Goal: Task Accomplishment & Management: Manage account settings

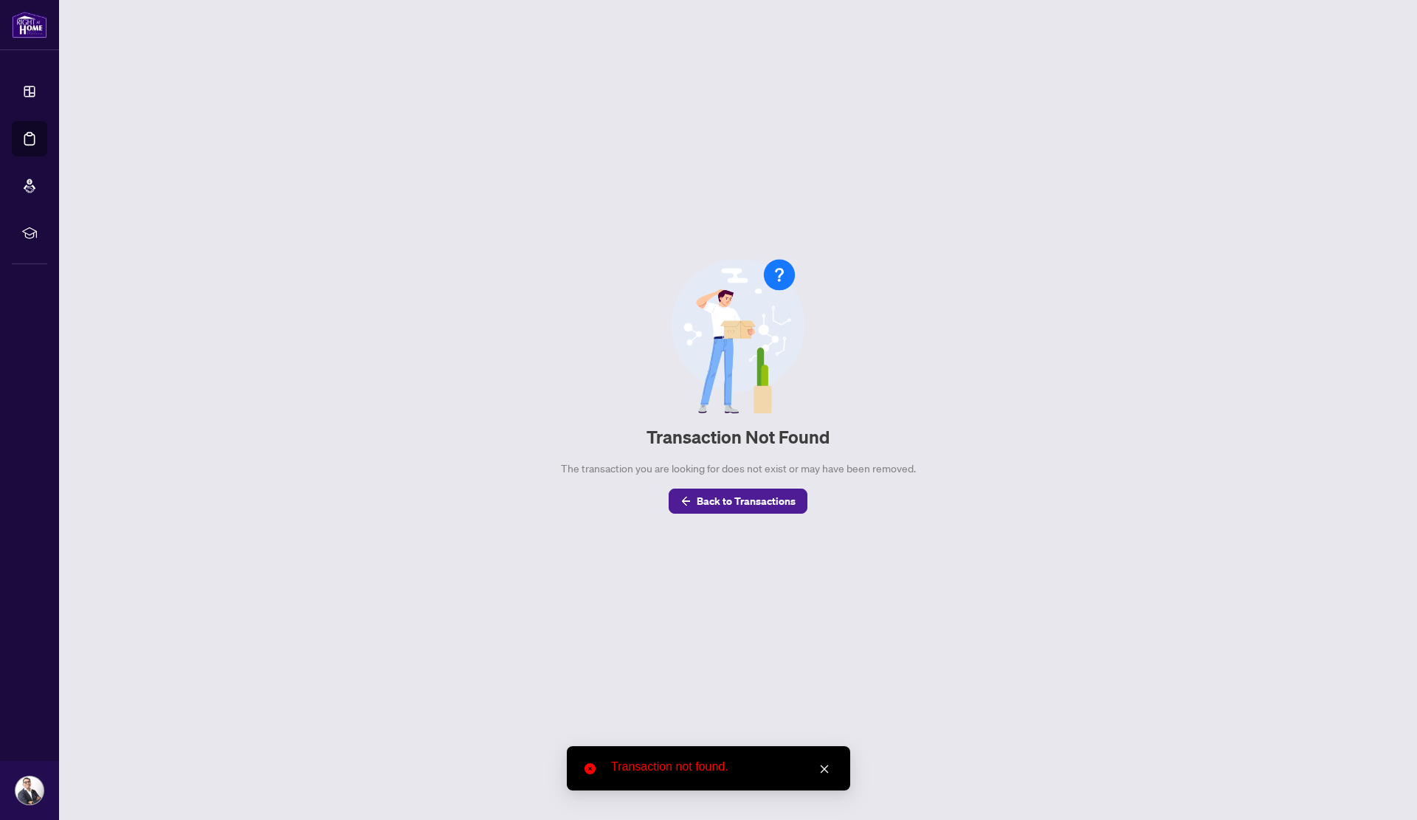
click at [693, 506] on button "Back to Transactions" at bounding box center [738, 501] width 139 height 25
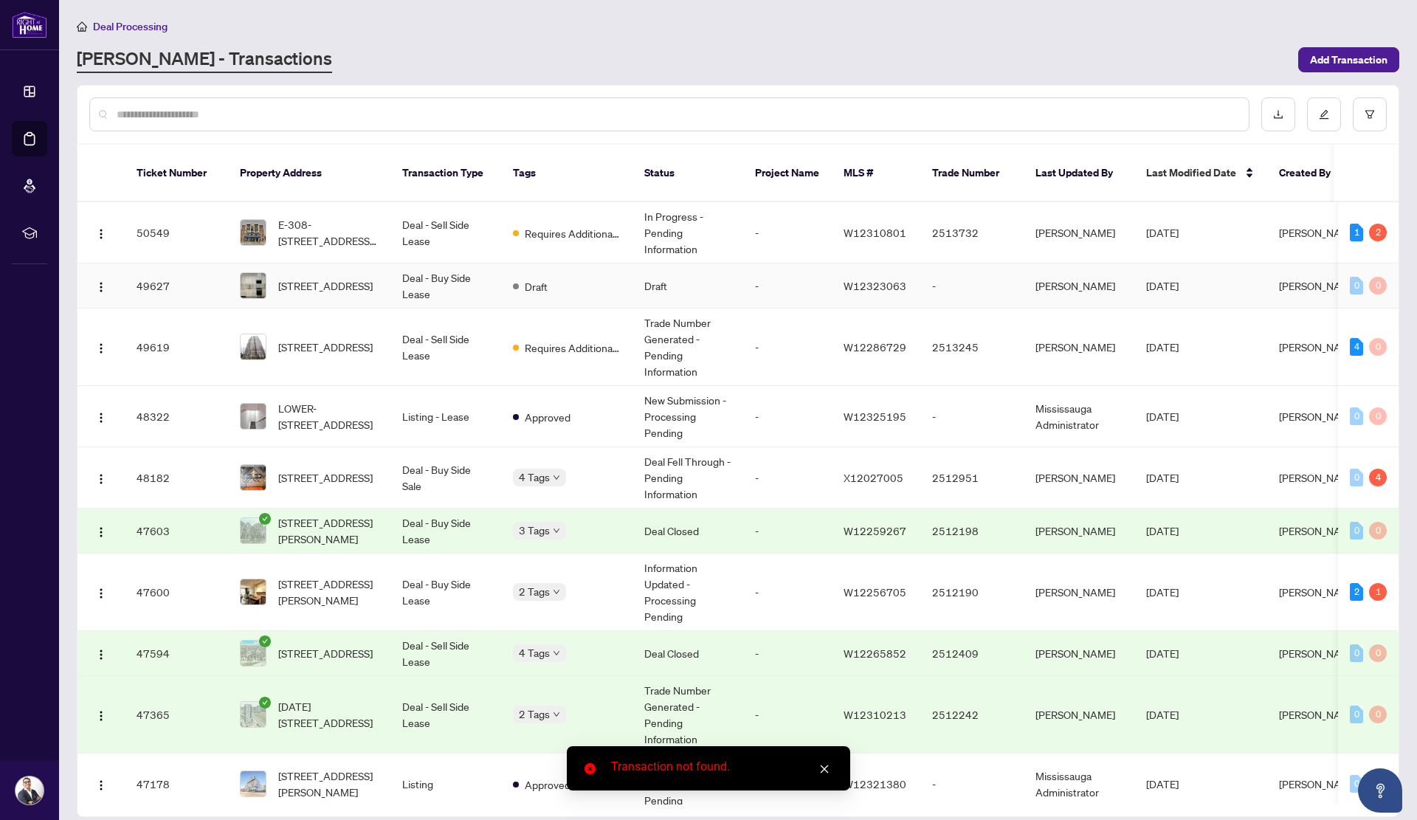
scroll to position [172, 0]
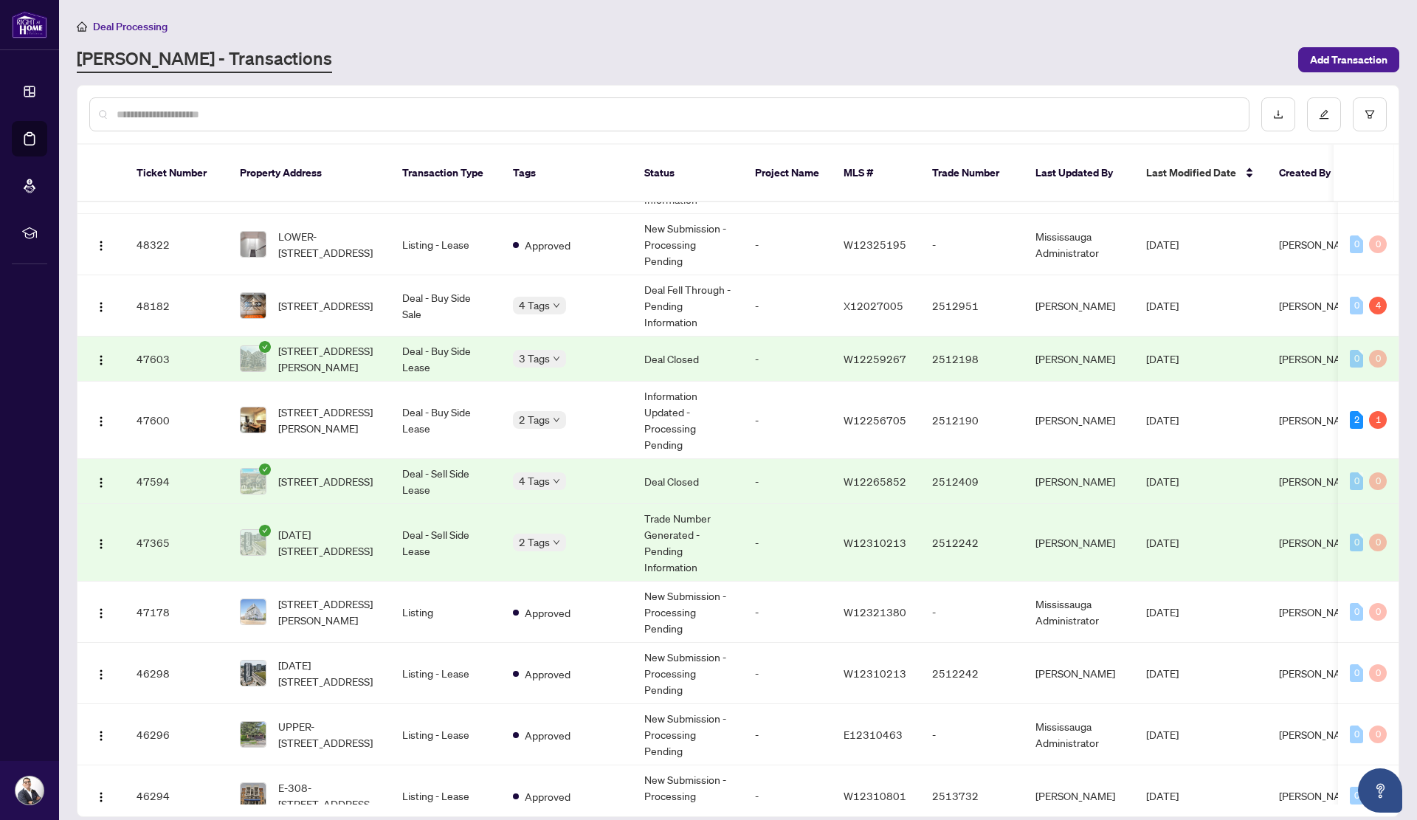
click at [357, 111] on input "text" at bounding box center [677, 114] width 1121 height 16
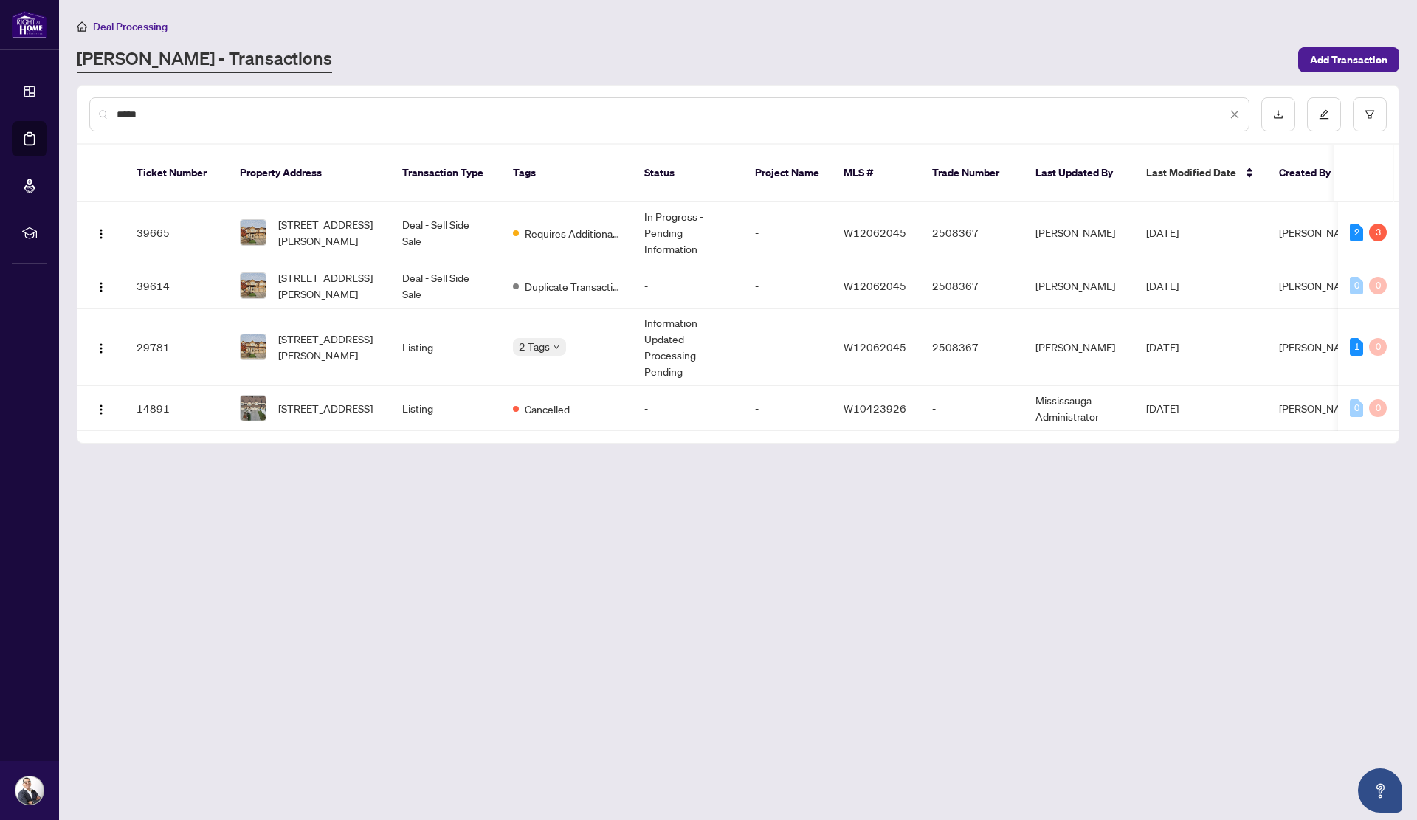
scroll to position [0, 0]
type input "*******"
click at [353, 221] on span "[STREET_ADDRESS][PERSON_NAME]" at bounding box center [328, 232] width 100 height 32
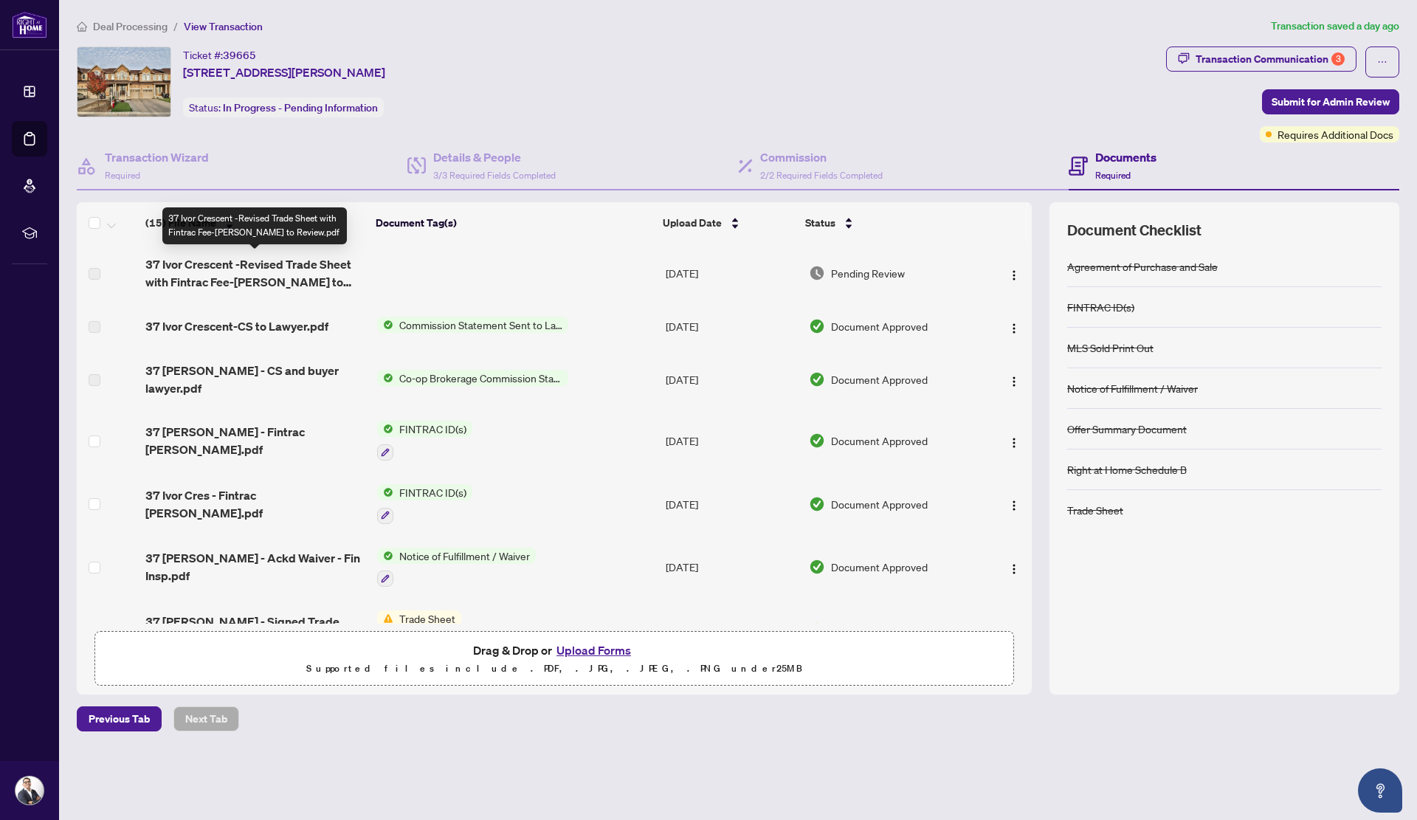
click at [312, 275] on span "37 Ivor Crescent -Revised Trade Sheet with Fintrac Fee-Chris to Review.pdf" at bounding box center [254, 272] width 219 height 35
click at [1259, 47] on div "Transaction Communication 3" at bounding box center [1270, 59] width 149 height 24
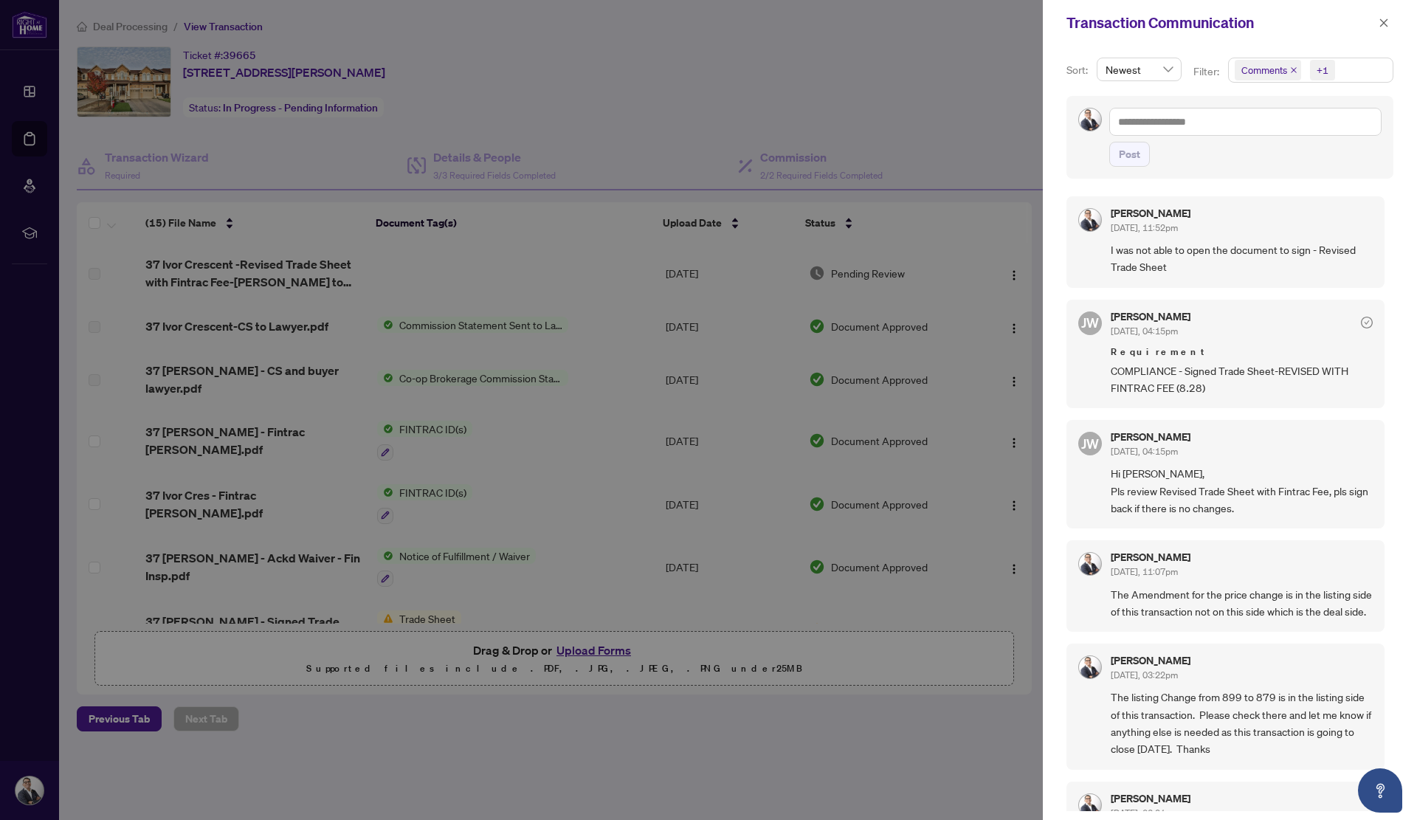
click at [1203, 78] on p "Filter:" at bounding box center [1208, 71] width 28 height 16
click at [1271, 69] on span "Comments" at bounding box center [1265, 70] width 46 height 15
click at [1240, 134] on span "Select Comments" at bounding box center [1243, 131] width 12 height 12
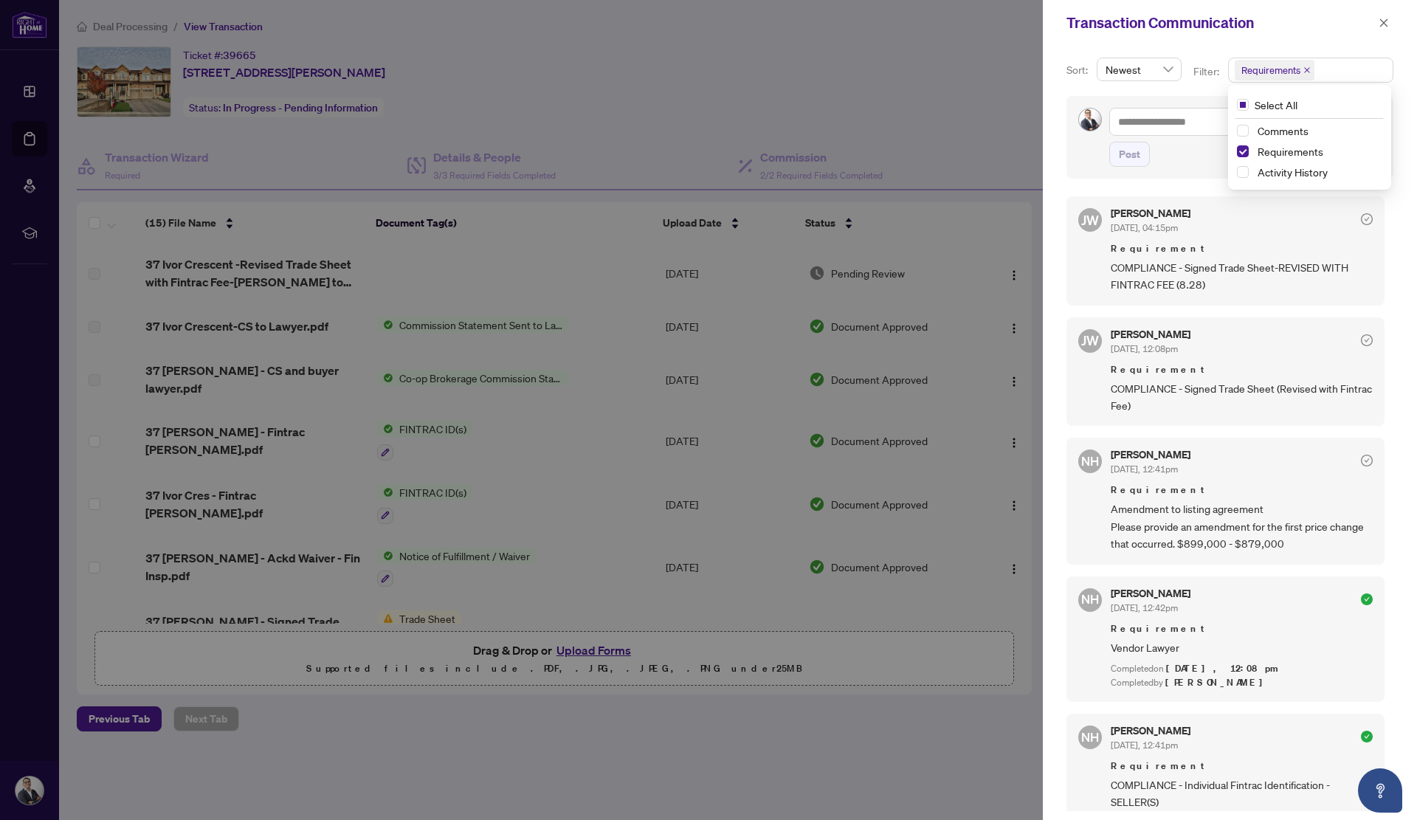
click at [1386, 30] on span "button" at bounding box center [1384, 23] width 10 height 24
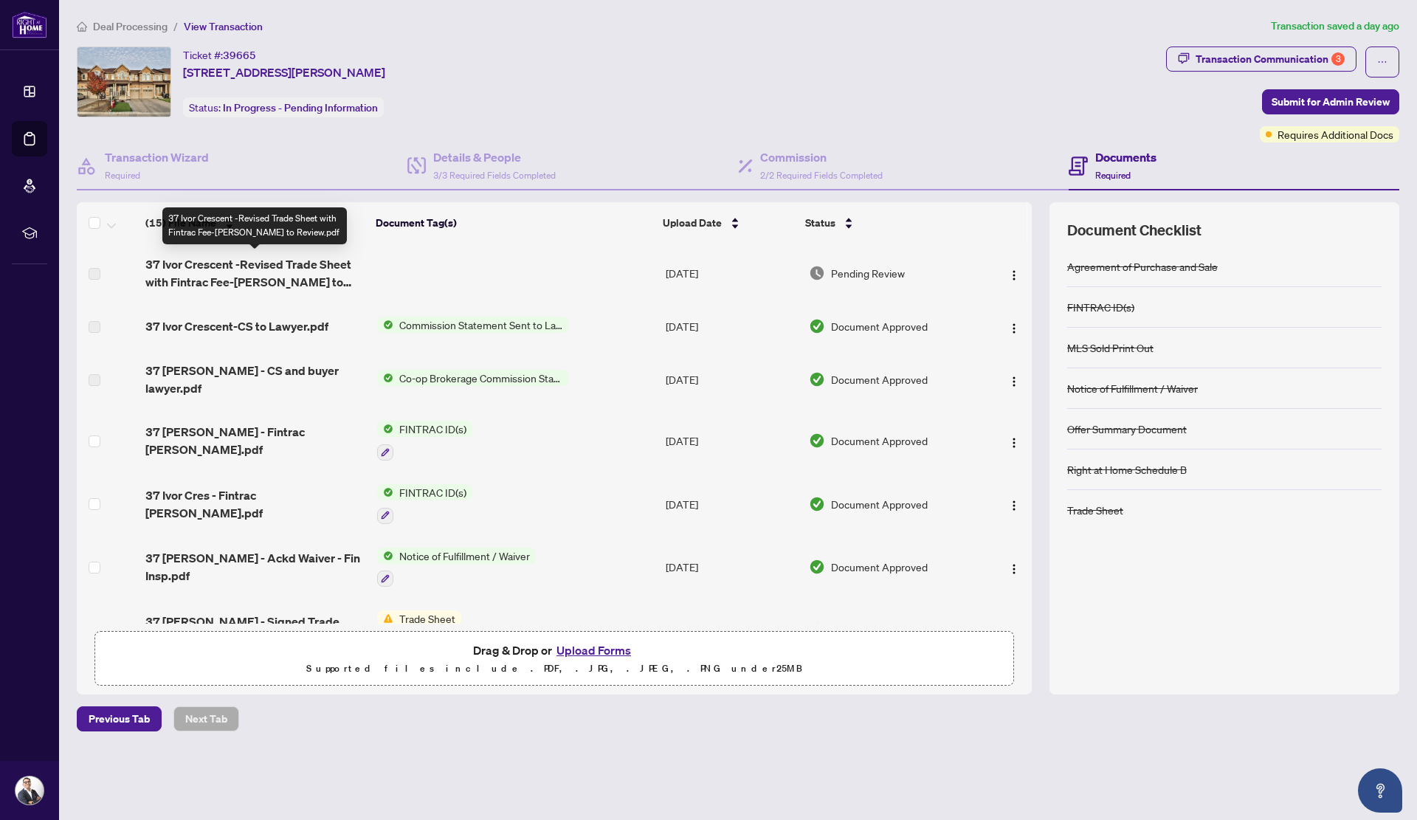
click at [307, 274] on span "37 Ivor Crescent -Revised Trade Sheet with Fintrac Fee-Chris to Review.pdf" at bounding box center [254, 272] width 219 height 35
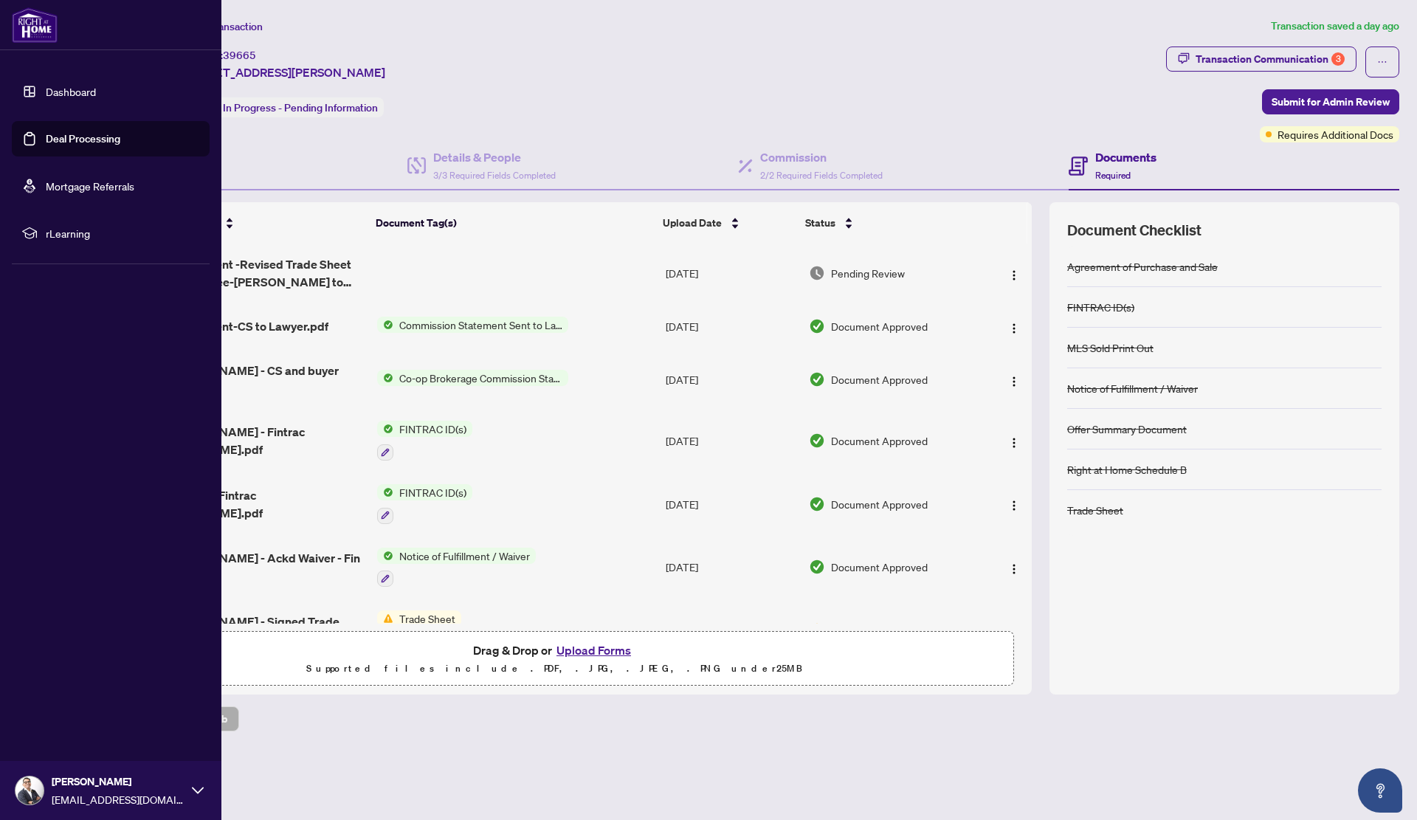
click at [46, 135] on link "Deal Processing" at bounding box center [83, 138] width 75 height 13
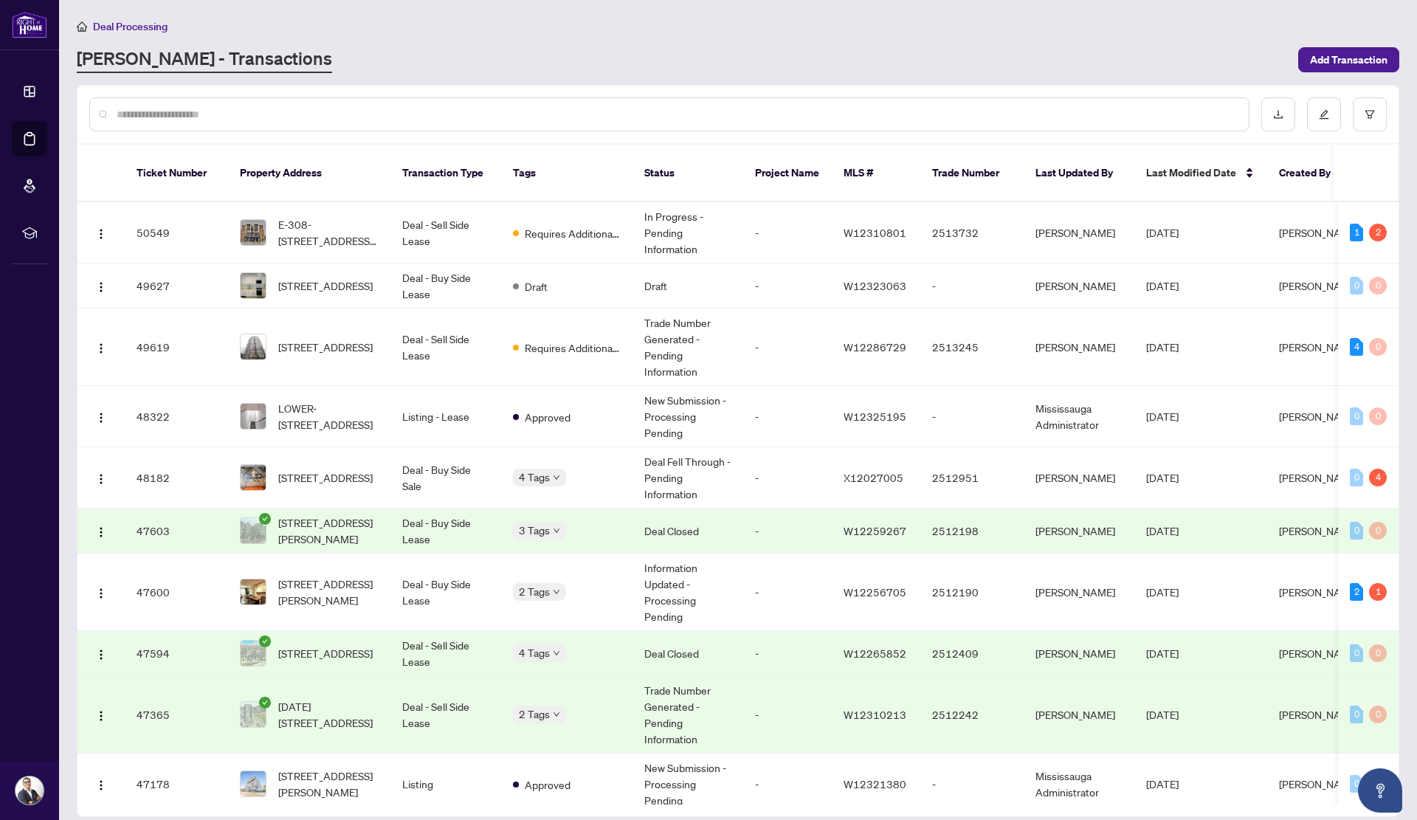
click at [340, 114] on input "text" at bounding box center [677, 114] width 1121 height 16
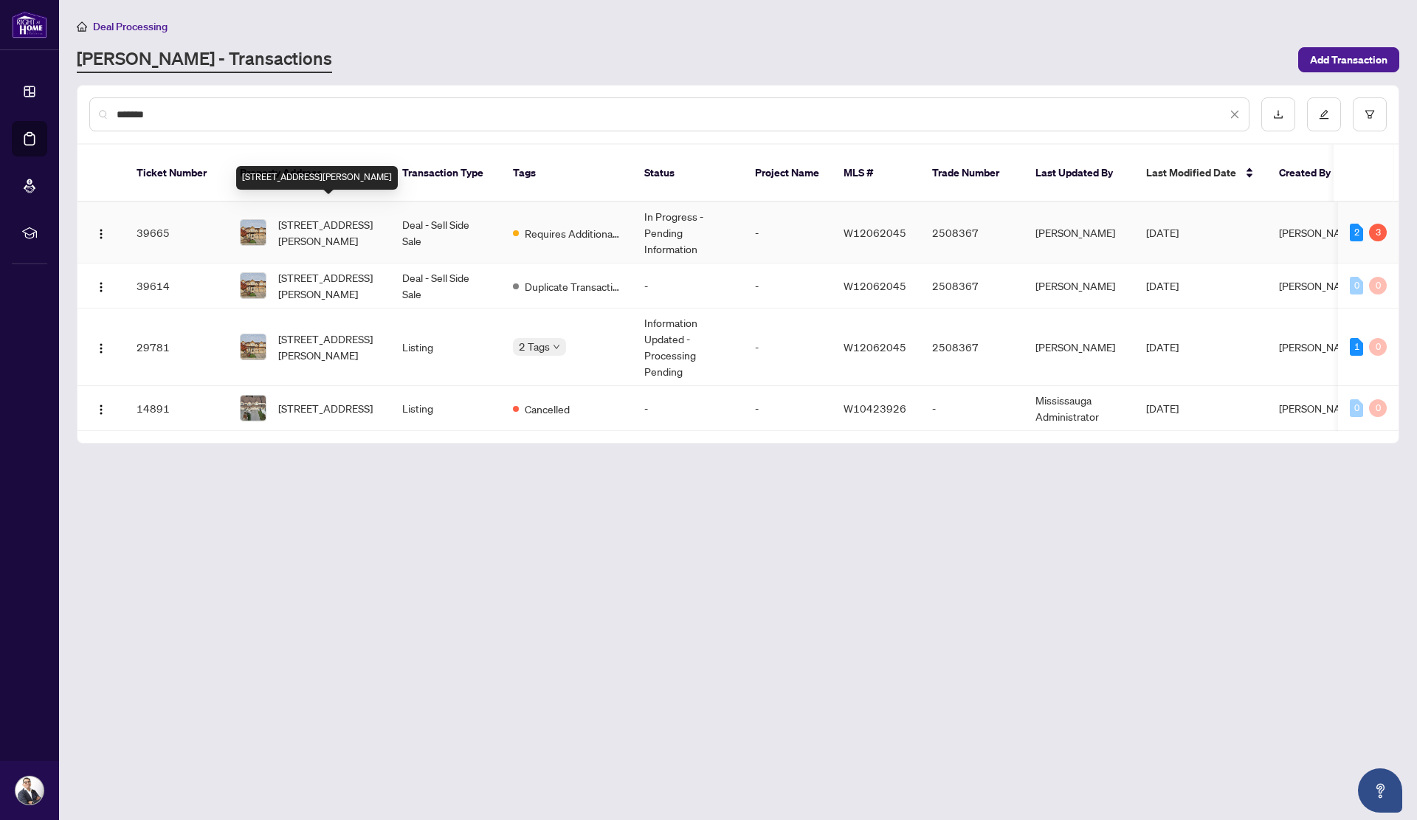
type input "*******"
click at [331, 216] on span "[STREET_ADDRESS][PERSON_NAME]" at bounding box center [328, 232] width 100 height 32
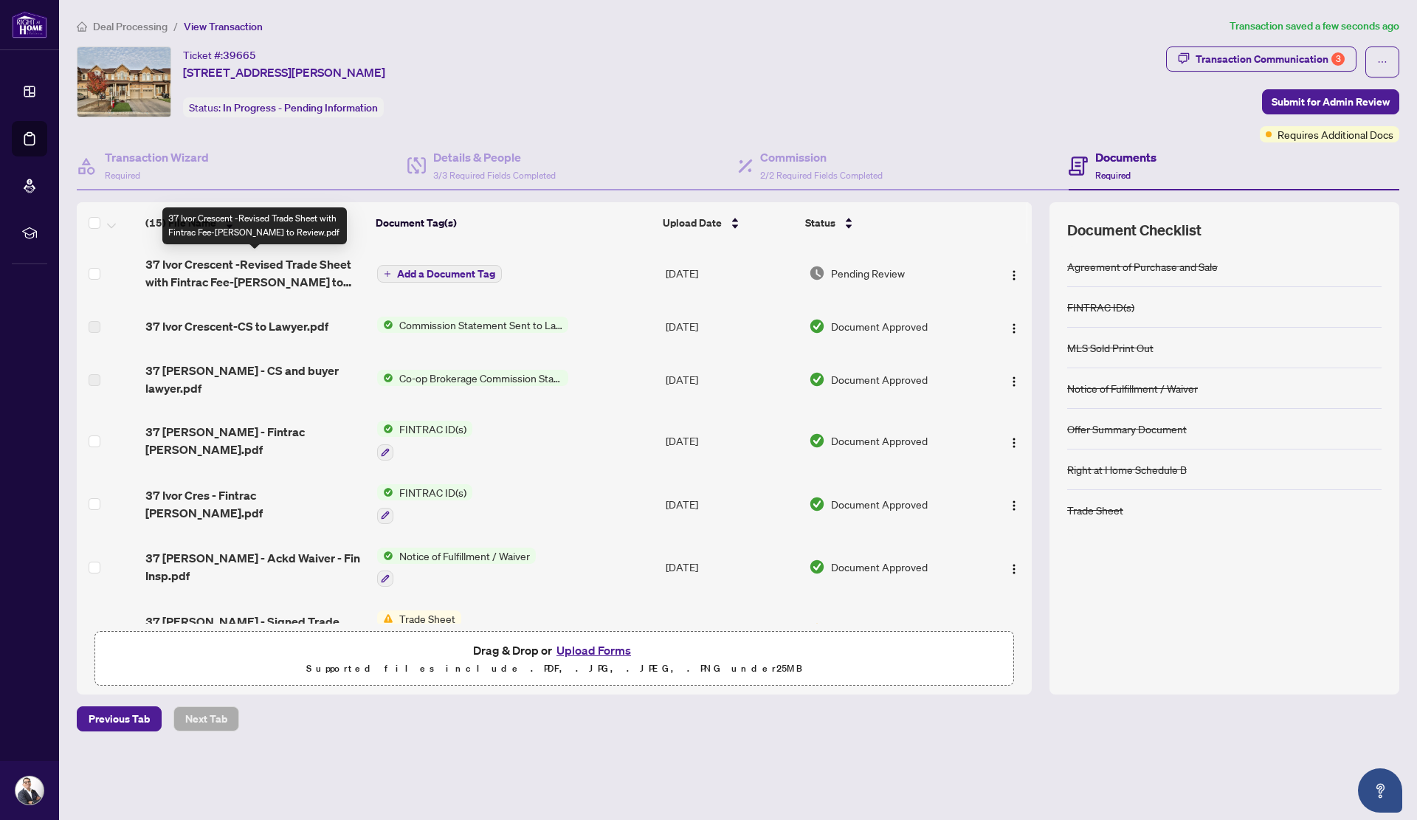
click at [244, 272] on span "37 Ivor Crescent -Revised Trade Sheet with Fintrac Fee-Chris to Review.pdf" at bounding box center [254, 272] width 219 height 35
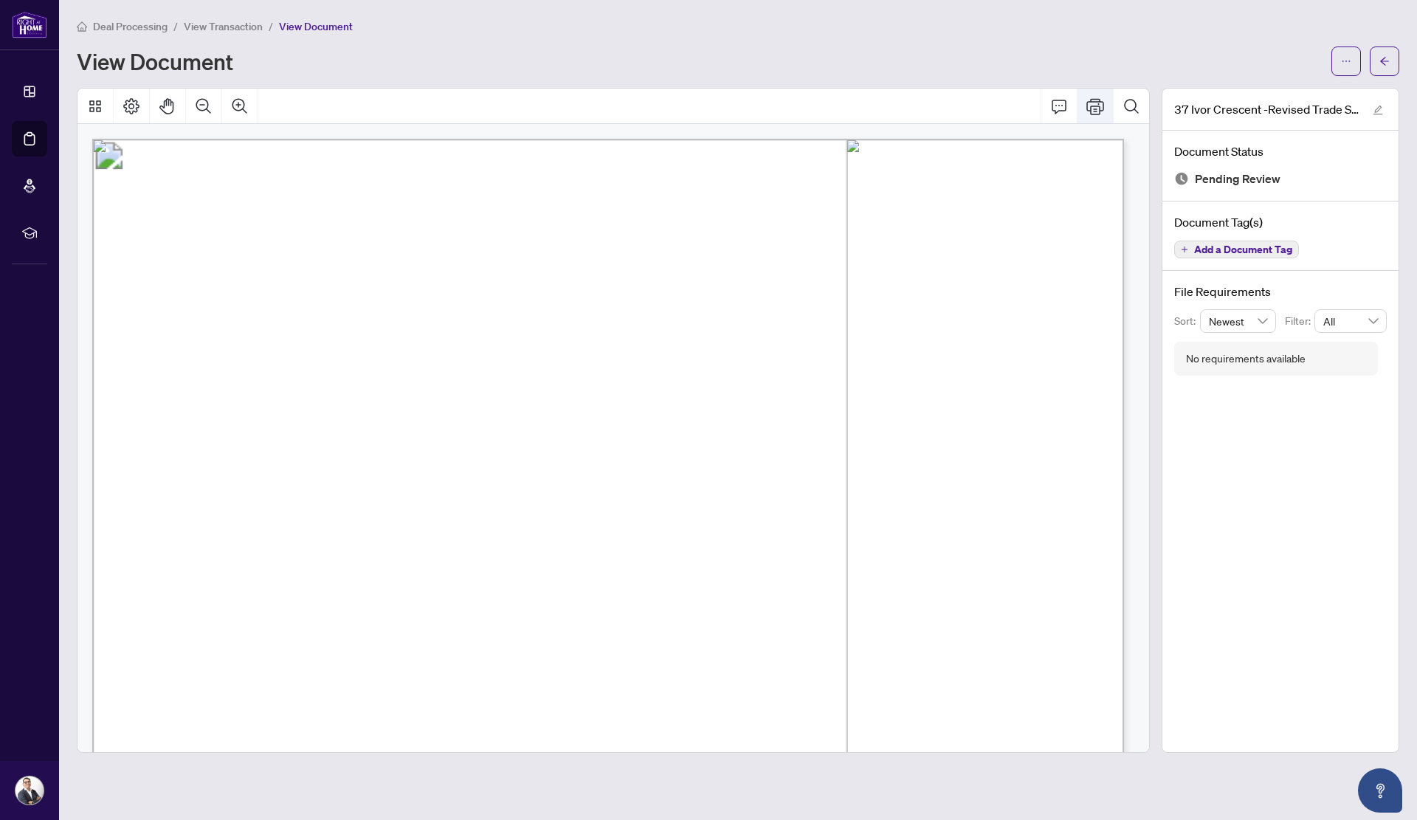
click at [1096, 99] on button "Print" at bounding box center [1095, 106] width 35 height 35
